Goal: Task Accomplishment & Management: Use online tool/utility

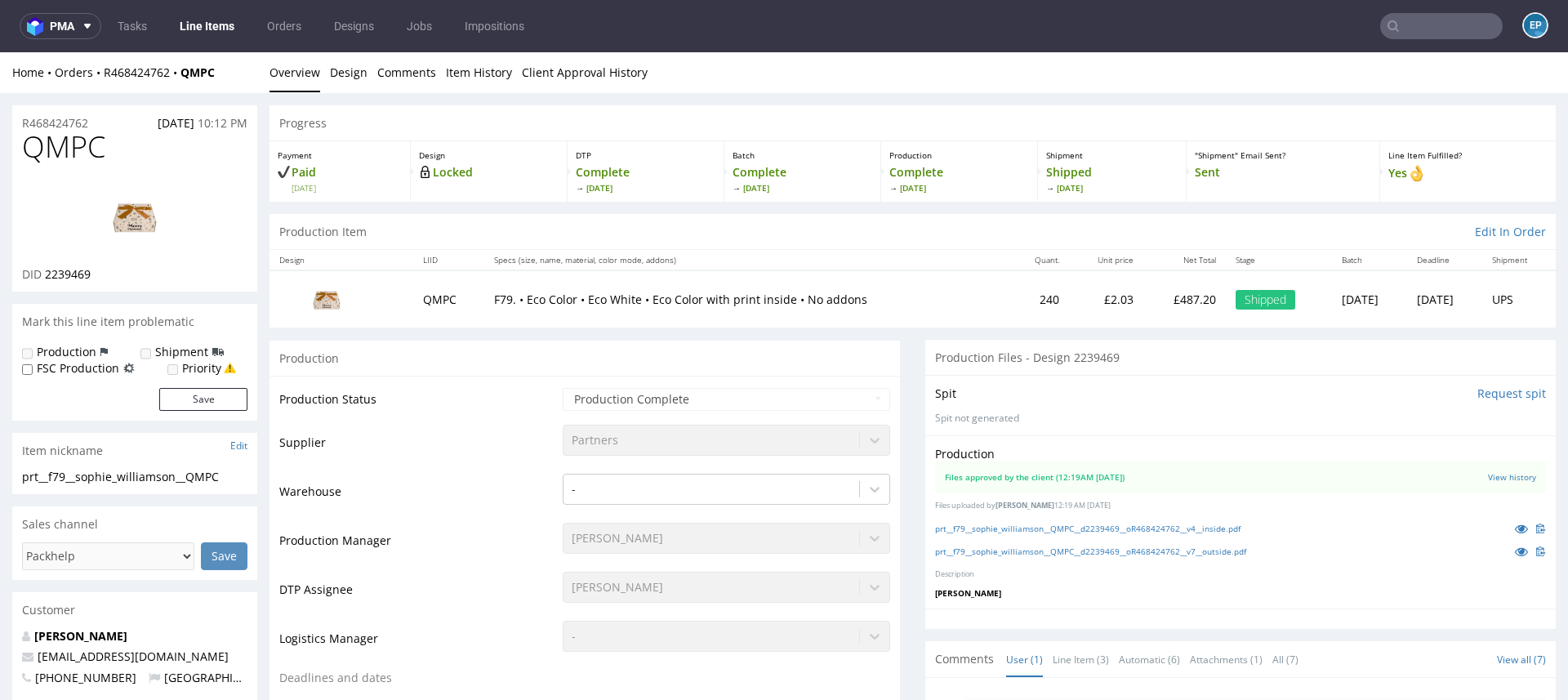
scroll to position [2219, 0]
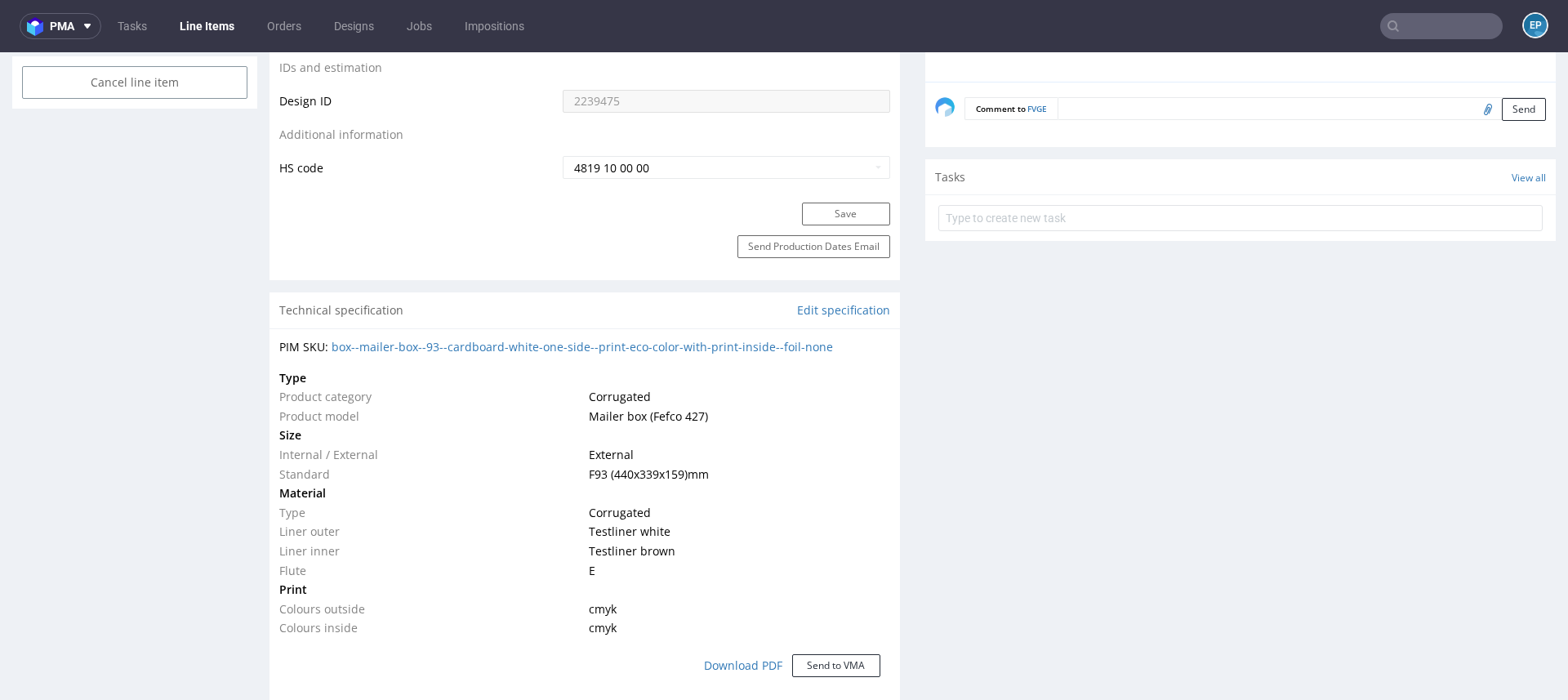
scroll to position [894, 0]
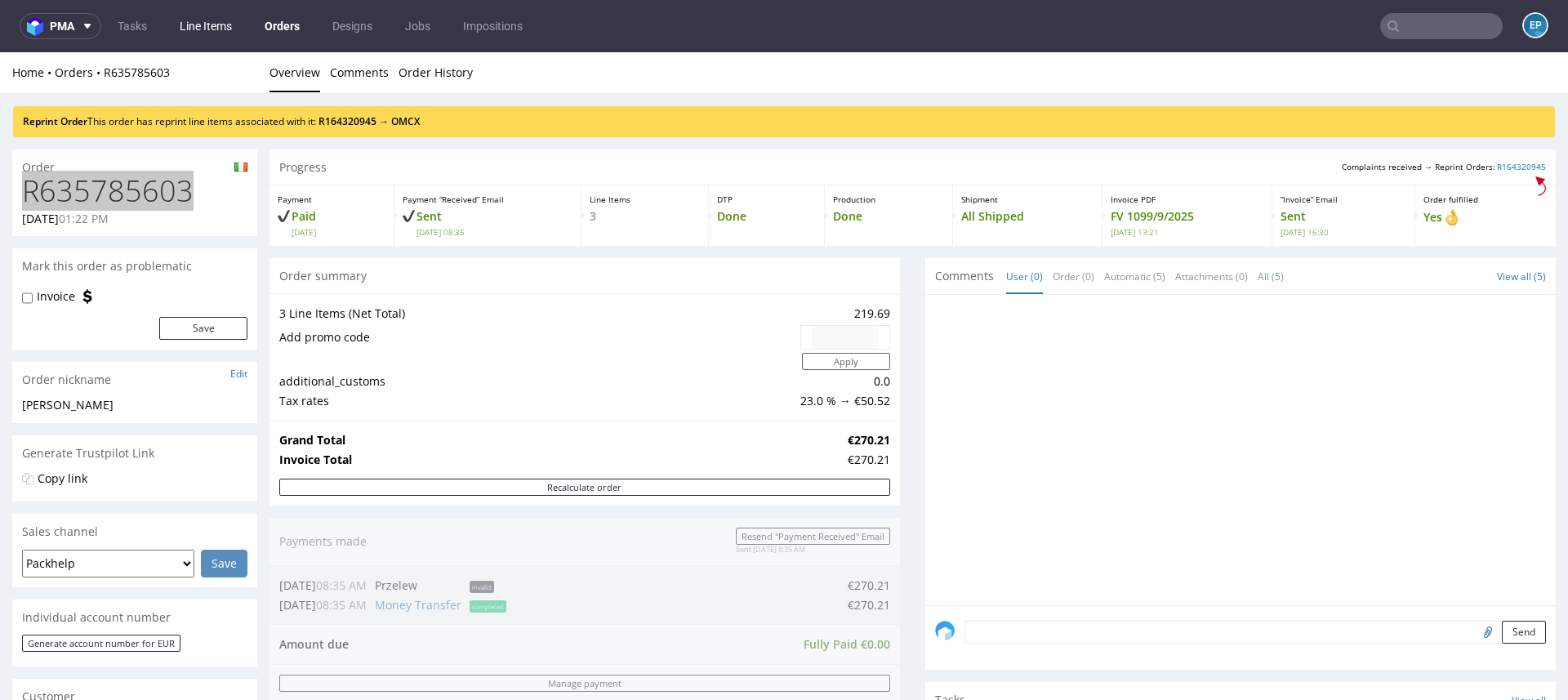
click at [205, 15] on link "Line Items" at bounding box center [206, 26] width 72 height 26
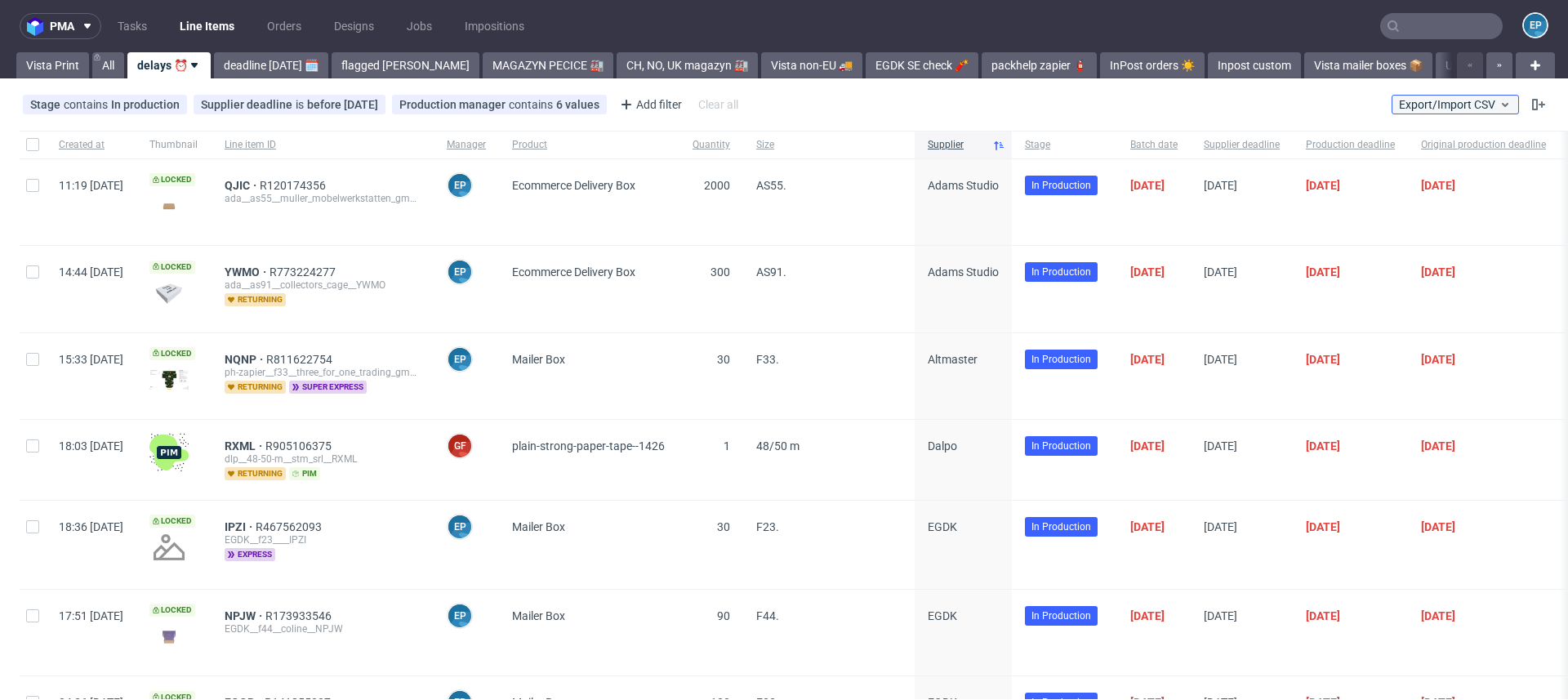
click at [1416, 111] on button "Export/Import CSV" at bounding box center [1455, 105] width 127 height 20
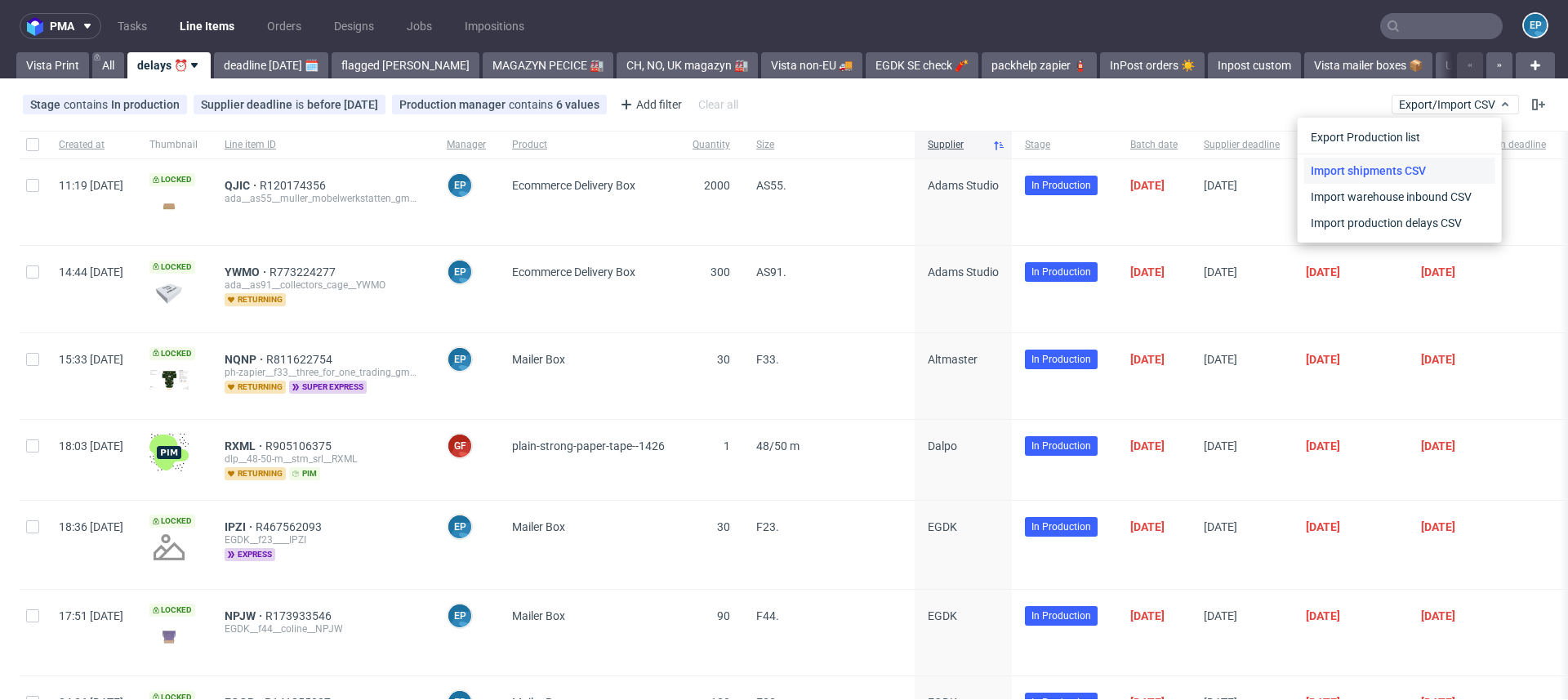
click at [1394, 159] on link "Import shipments CSV" at bounding box center [1399, 170] width 191 height 26
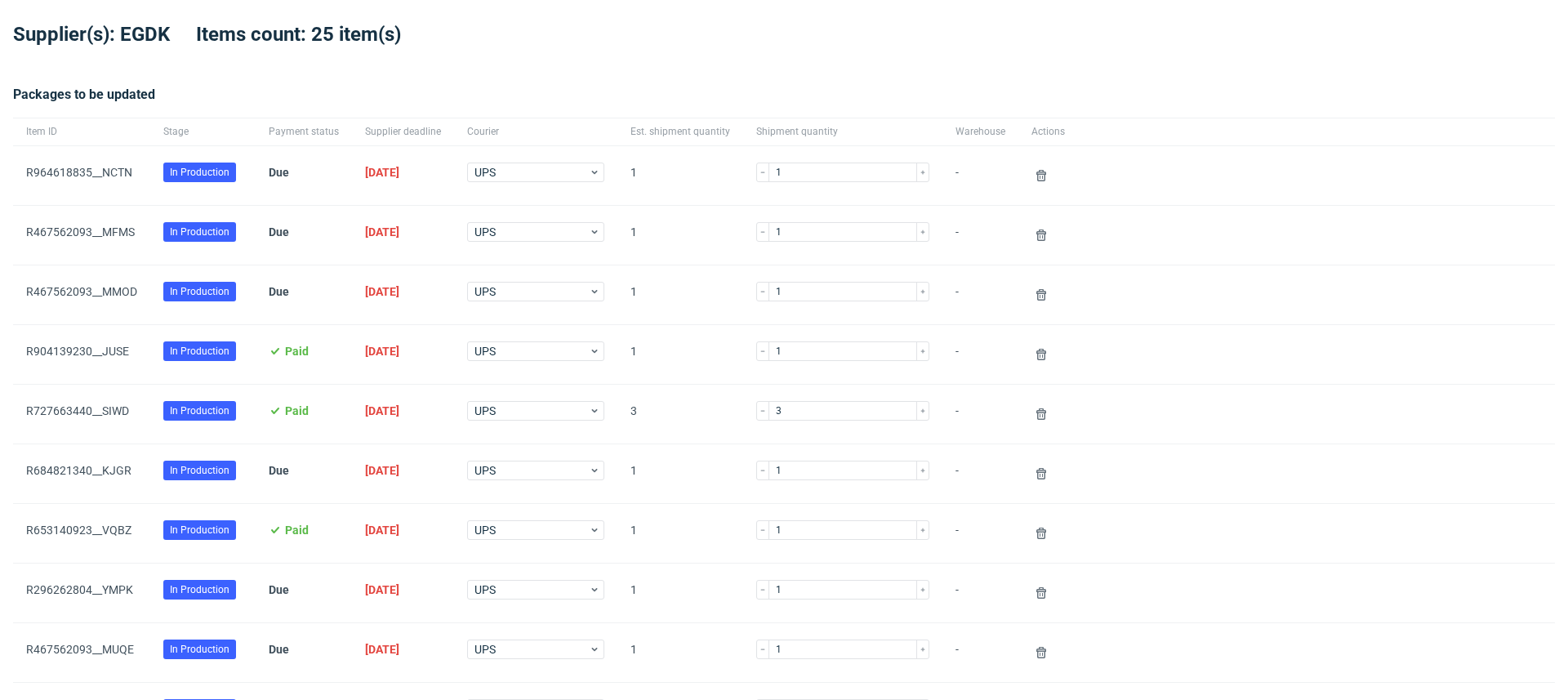
scroll to position [1351, 0]
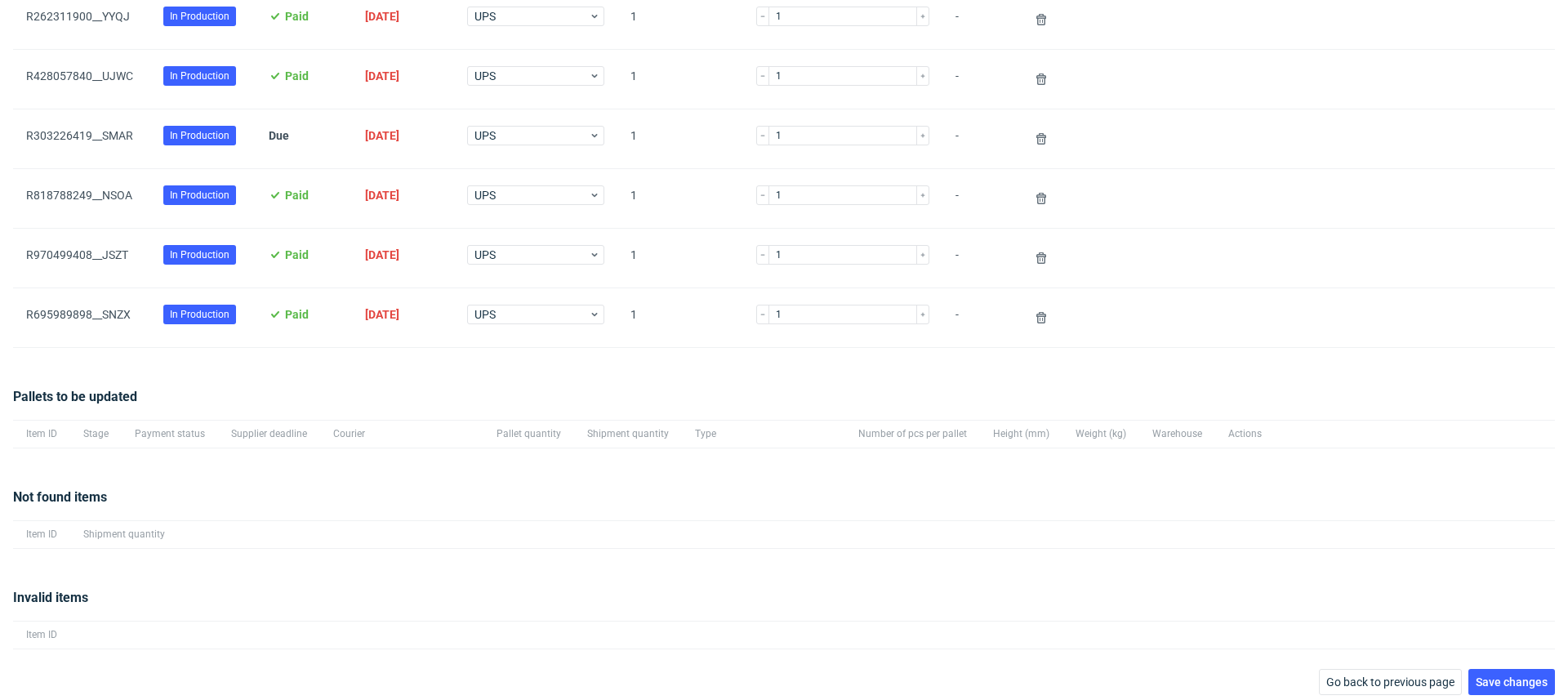
click at [1356, 534] on div at bounding box center [866, 534] width 1377 height 28
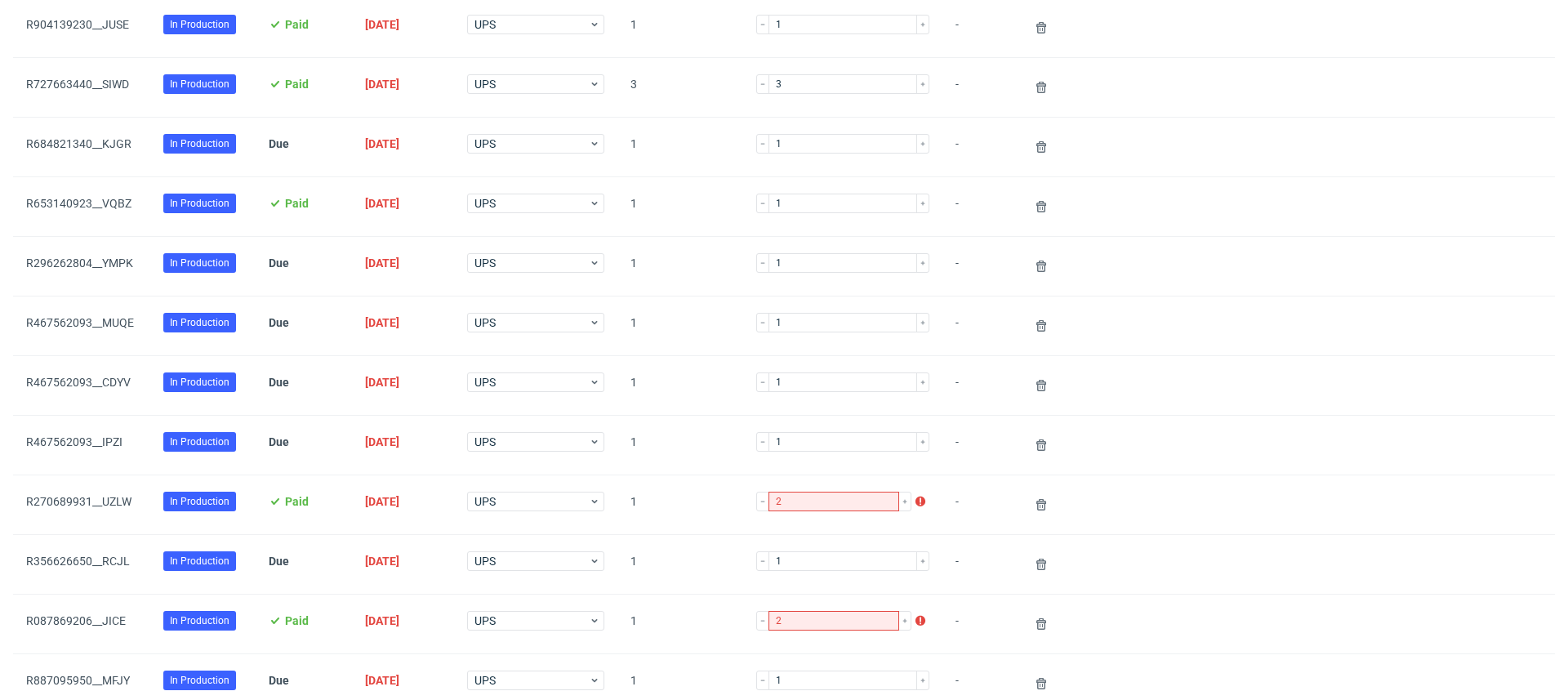
scroll to position [365, 0]
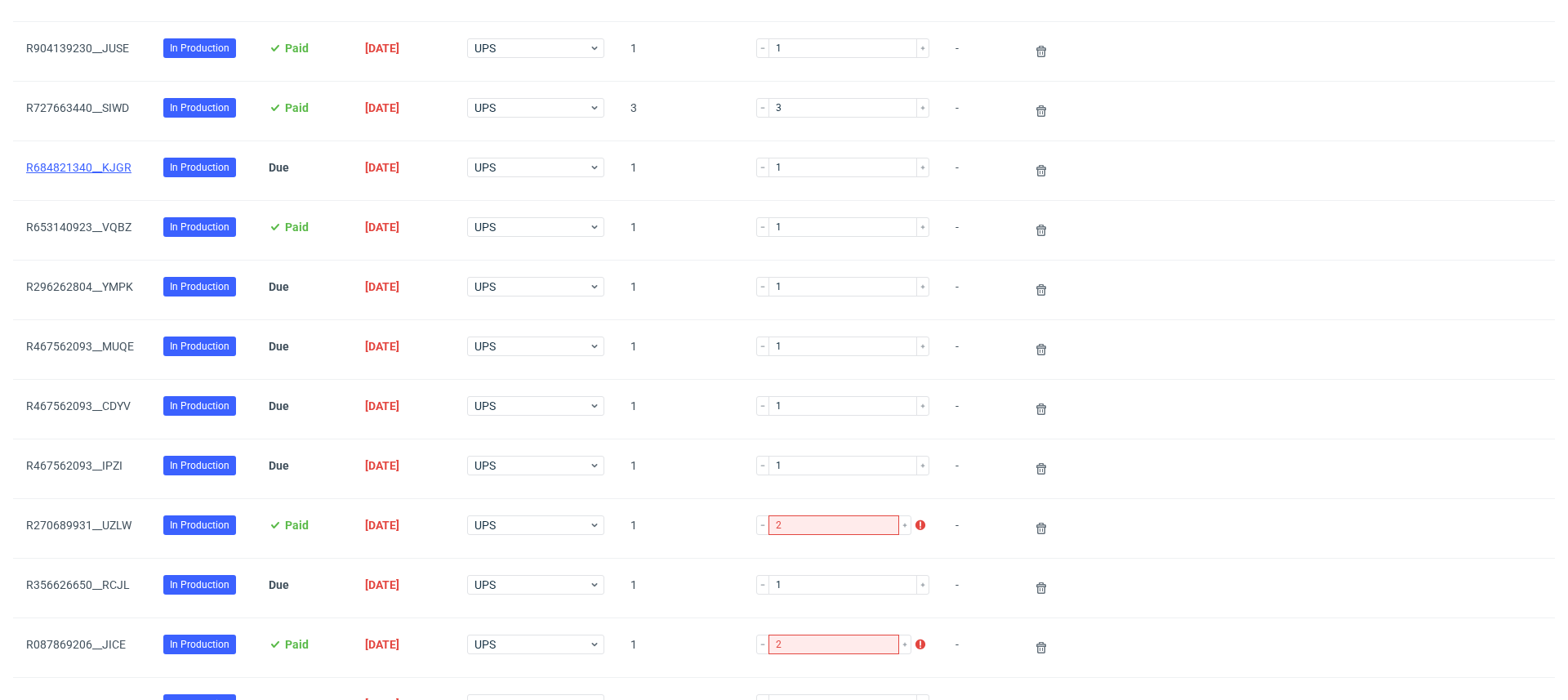
click at [64, 168] on link "R684821340__KJGR" at bounding box center [78, 167] width 106 height 13
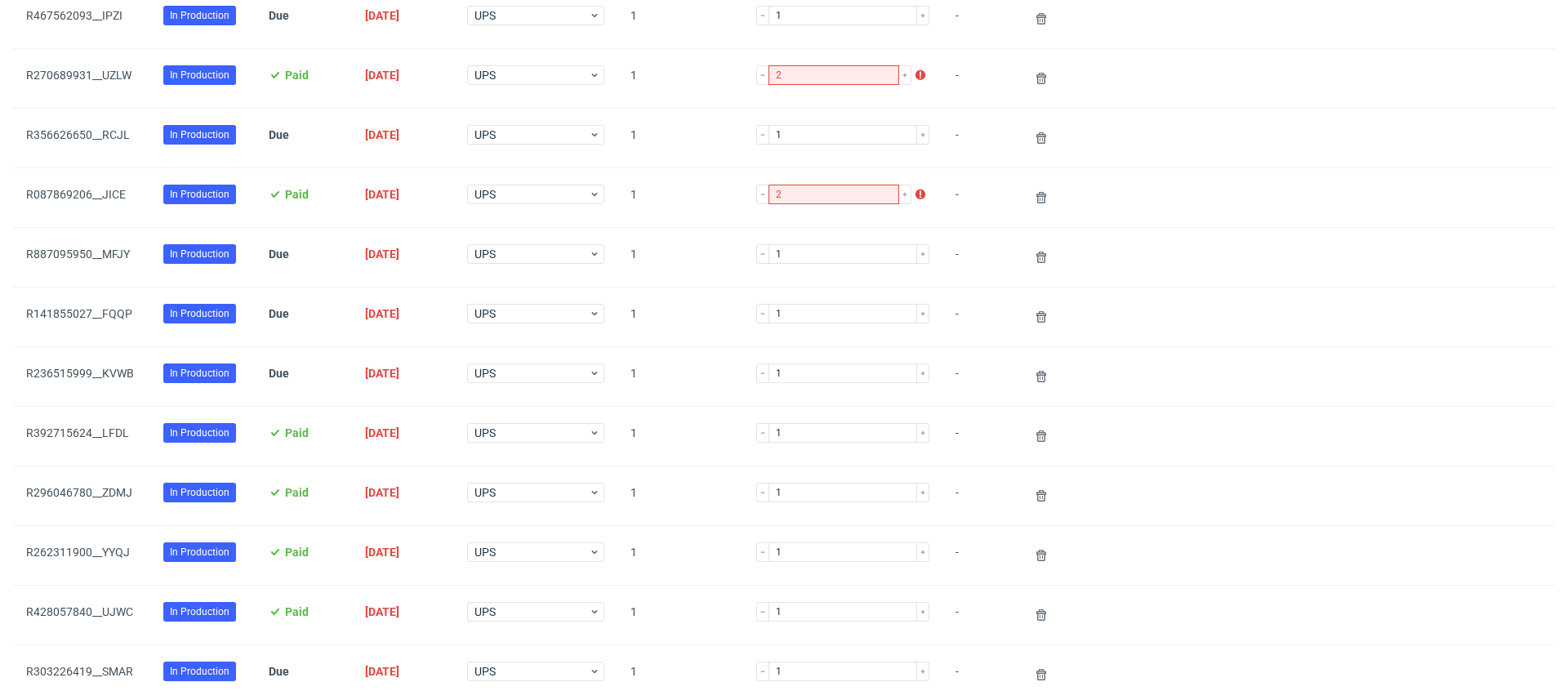
scroll to position [1351, 0]
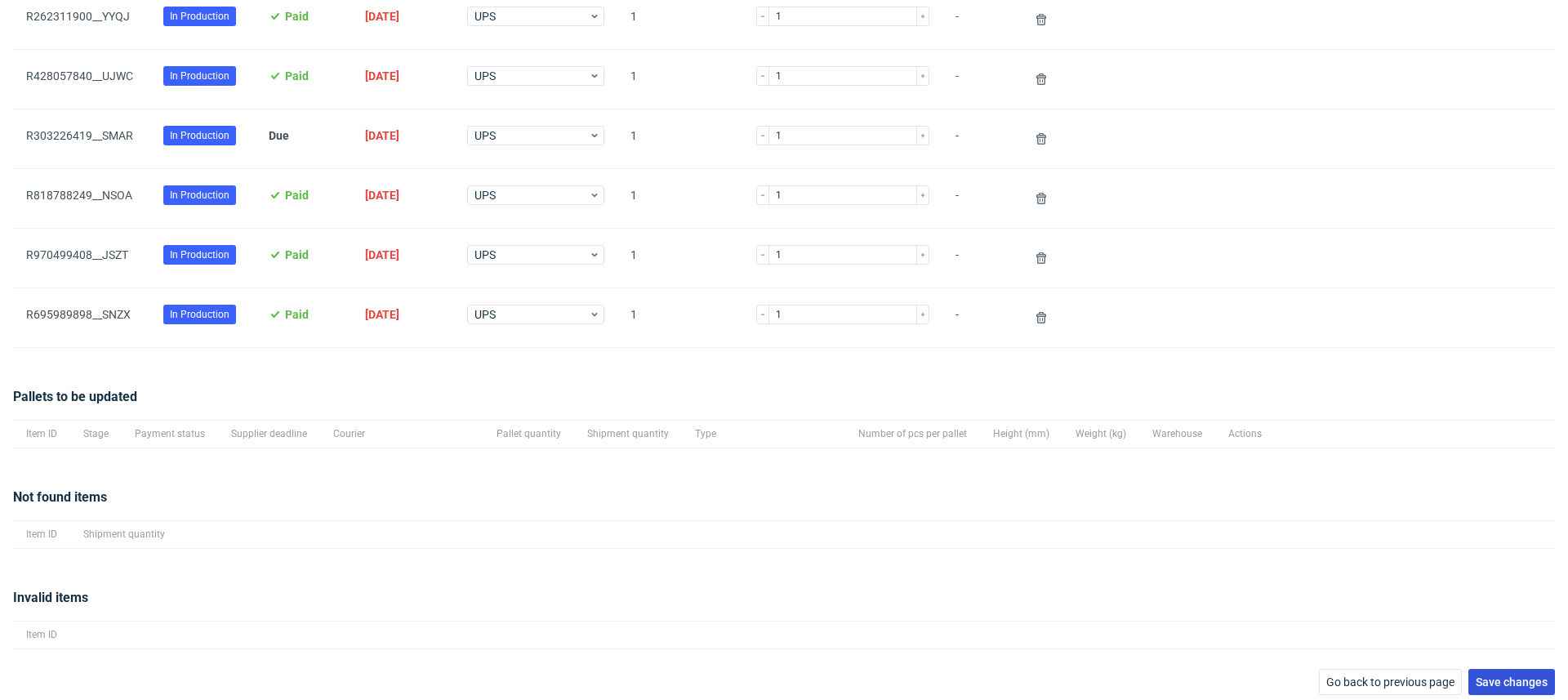
click at [1486, 676] on span "Save changes" at bounding box center [1512, 682] width 72 height 11
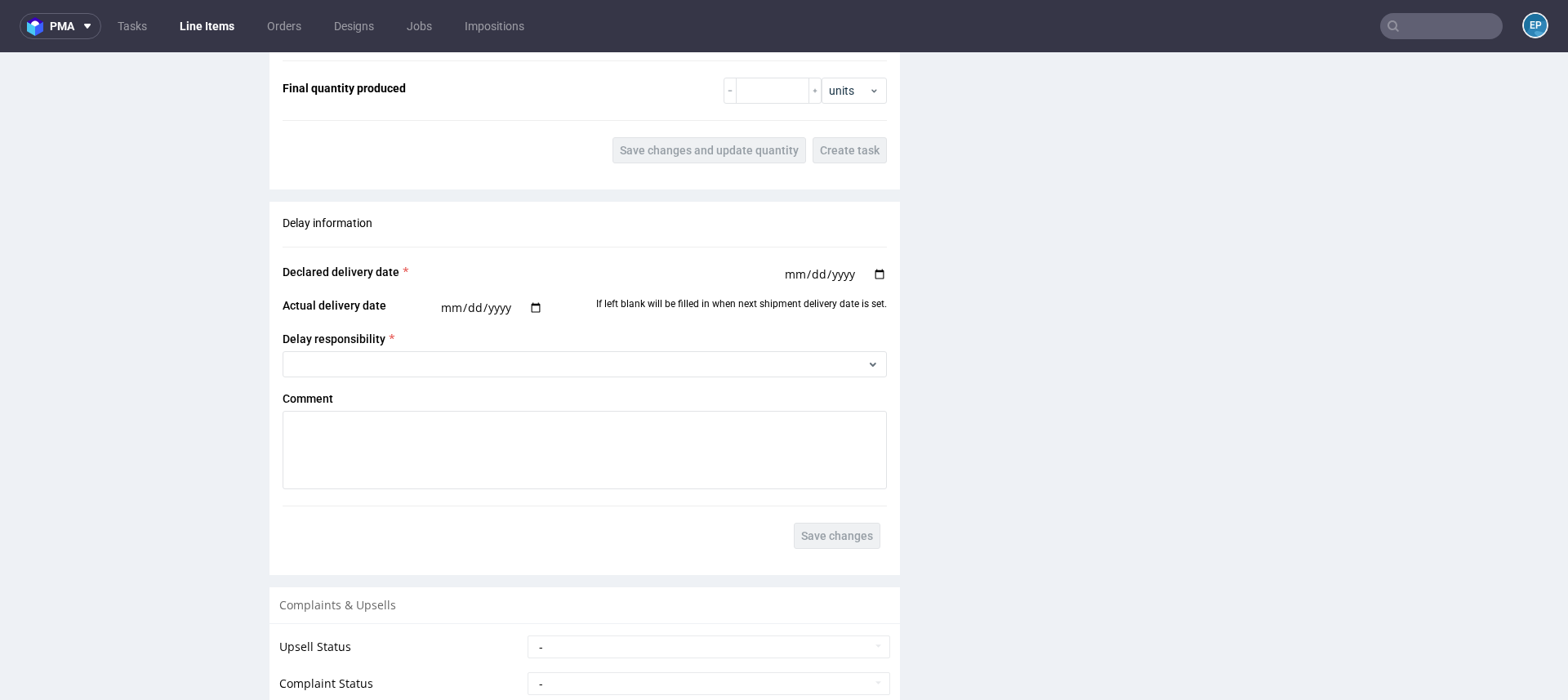
scroll to position [2446, 0]
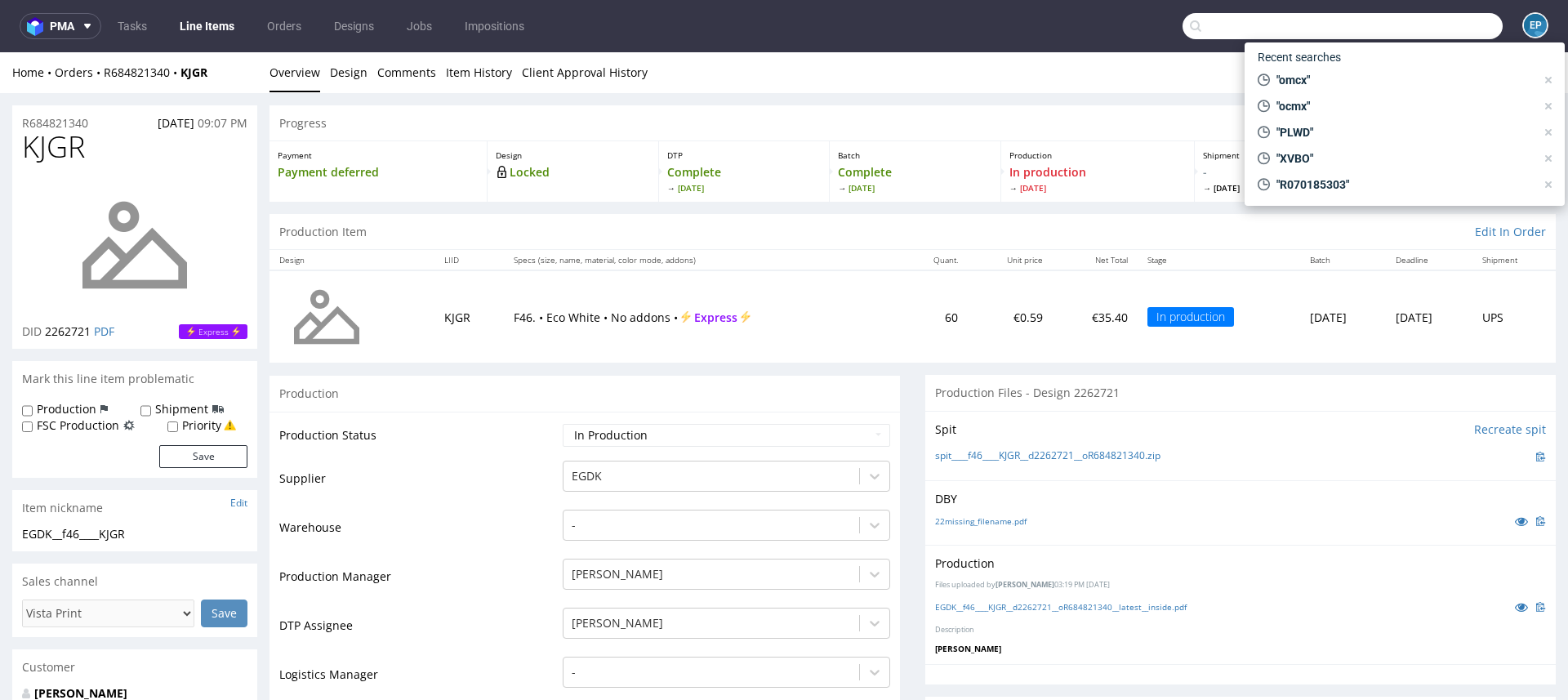
click at [1425, 14] on input "text" at bounding box center [1343, 26] width 320 height 26
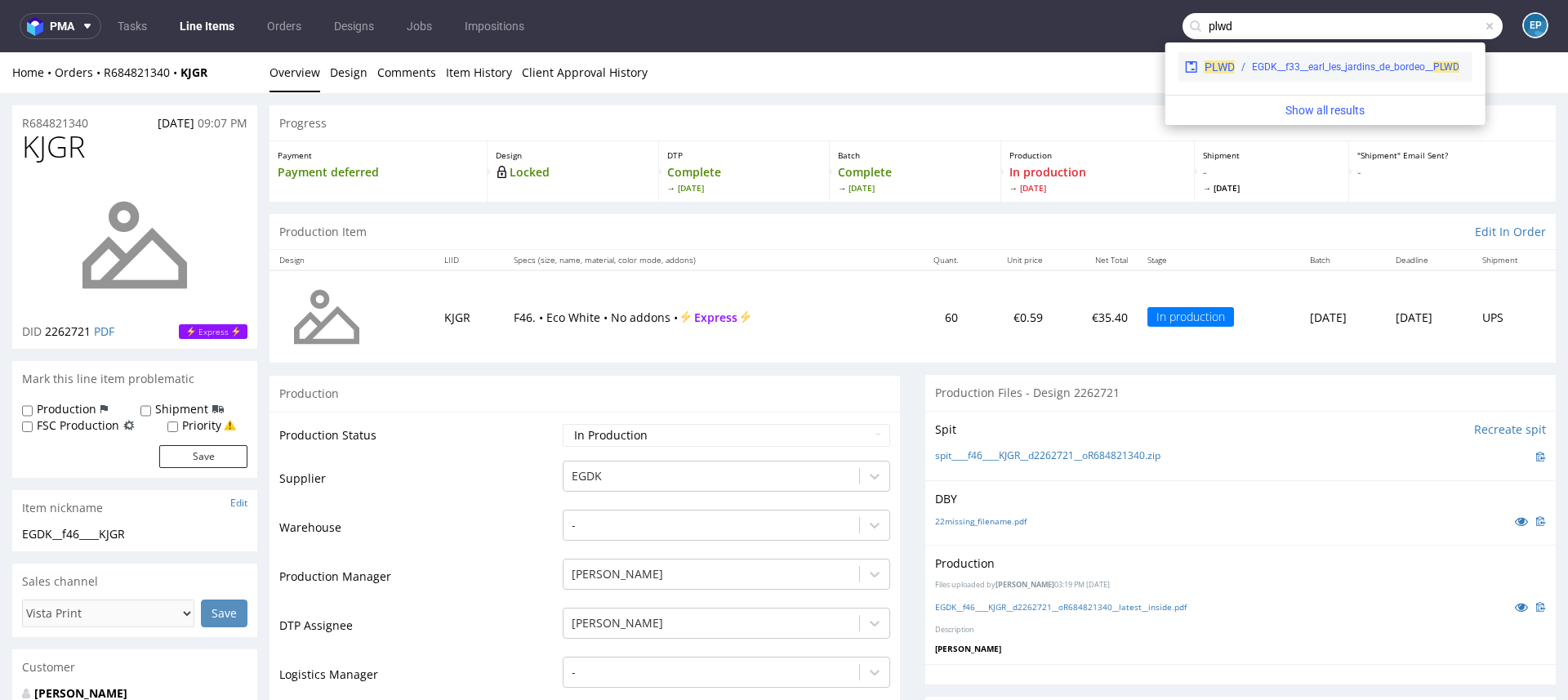
type input "plwd"
click at [1326, 72] on div "EGDK__f33__earl_les_jardins_de_bordeo__ PLWD" at bounding box center [1356, 67] width 207 height 14
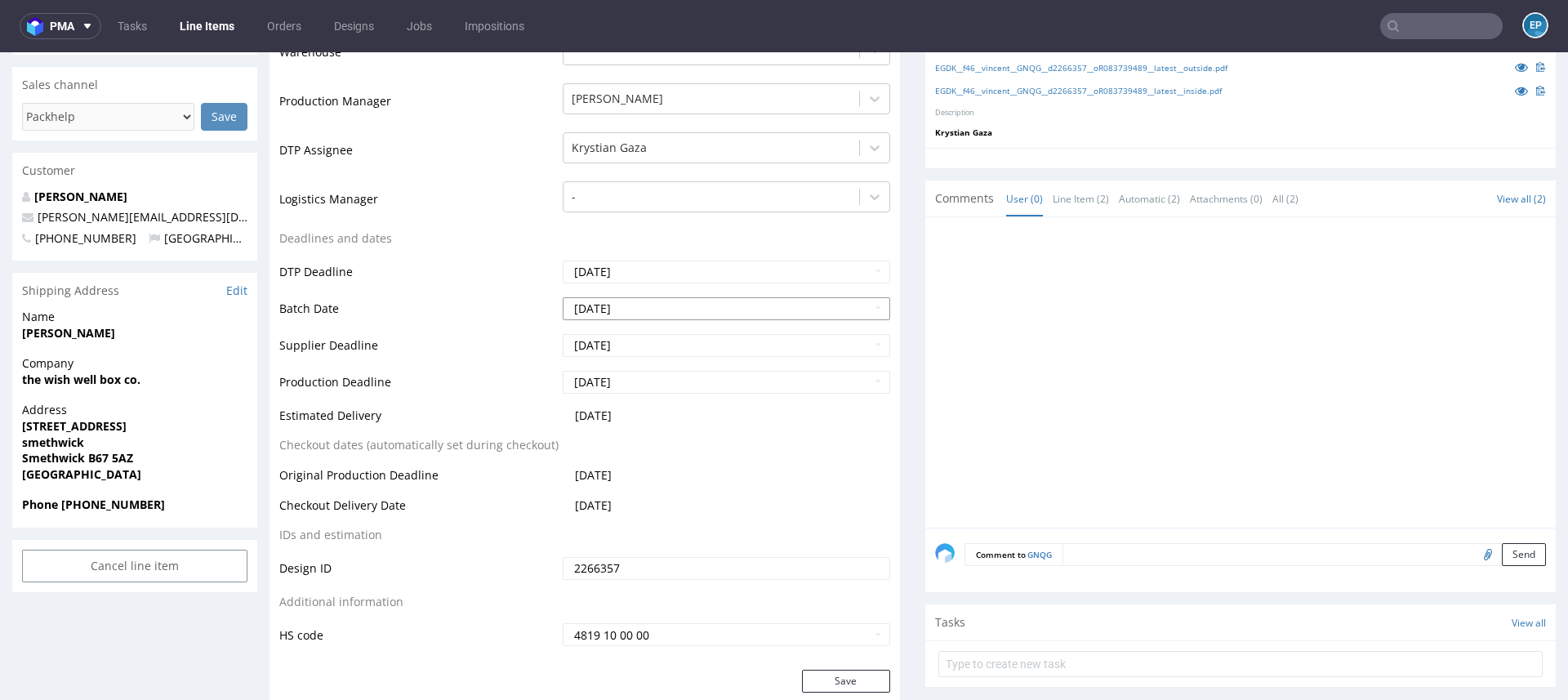
scroll to position [441, 0]
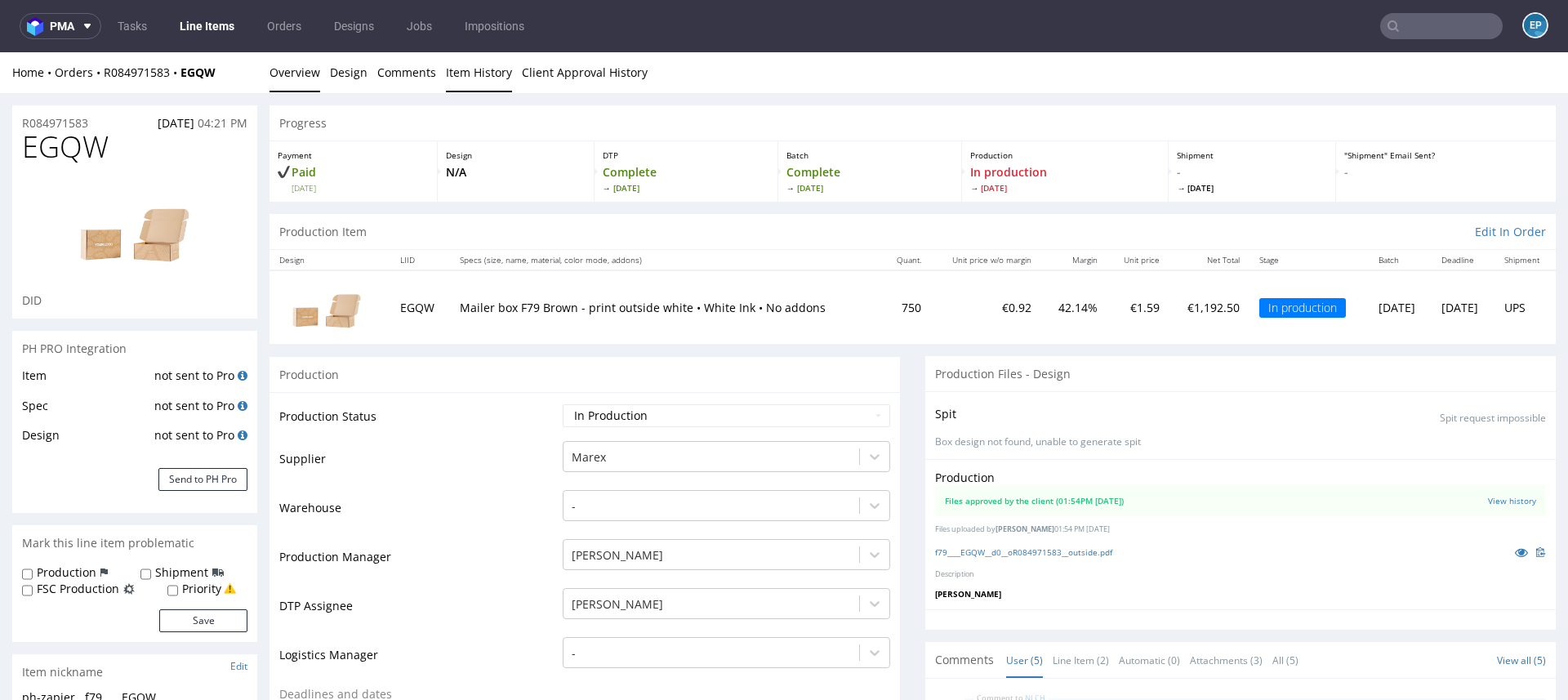
click at [482, 75] on link "Item History" at bounding box center [479, 72] width 67 height 40
